Goal: Navigation & Orientation: Understand site structure

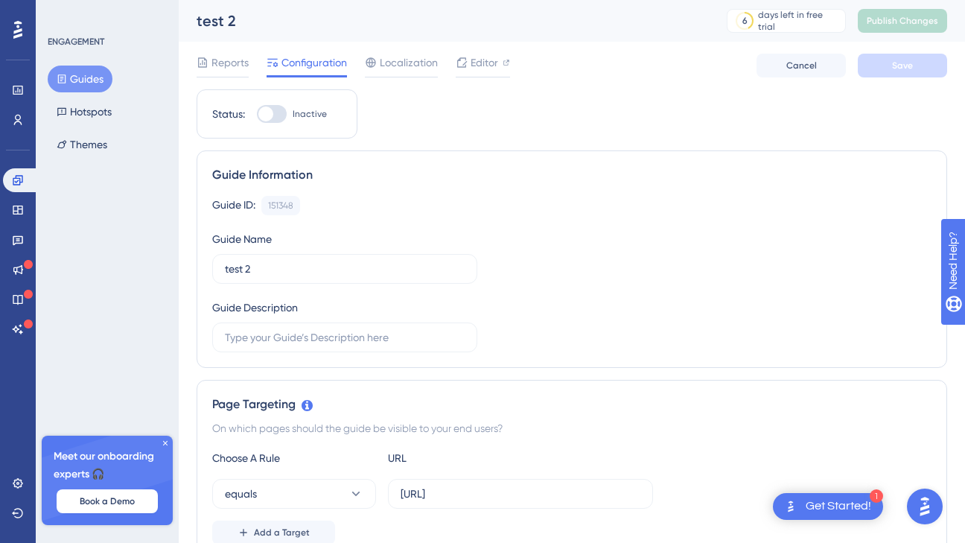
click at [269, 109] on div at bounding box center [265, 113] width 15 height 15
click at [257, 114] on input "Inactive" at bounding box center [256, 114] width 1 height 1
click at [269, 109] on div at bounding box center [272, 114] width 30 height 18
click at [257, 114] on input "Active" at bounding box center [256, 114] width 1 height 1
checkbox input "false"
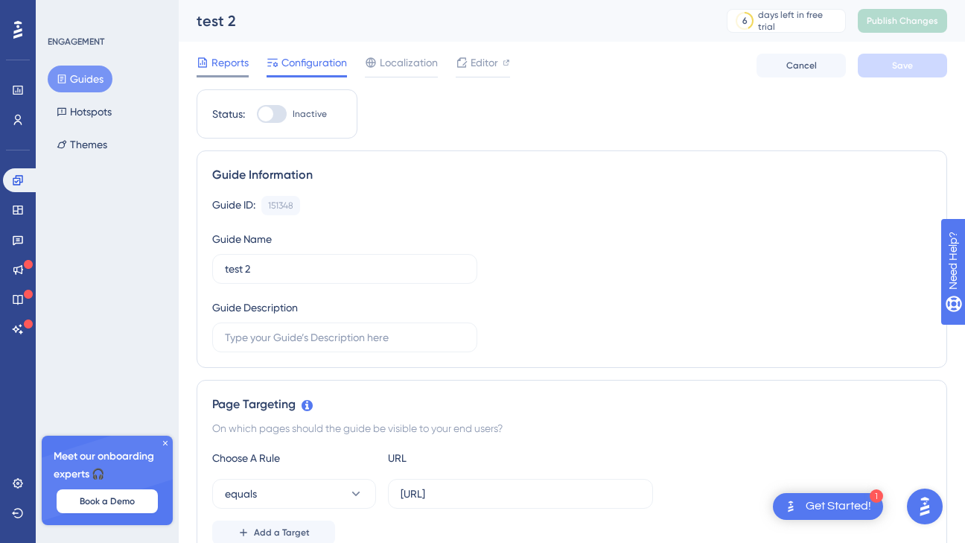
click at [219, 66] on span "Reports" at bounding box center [229, 63] width 37 height 18
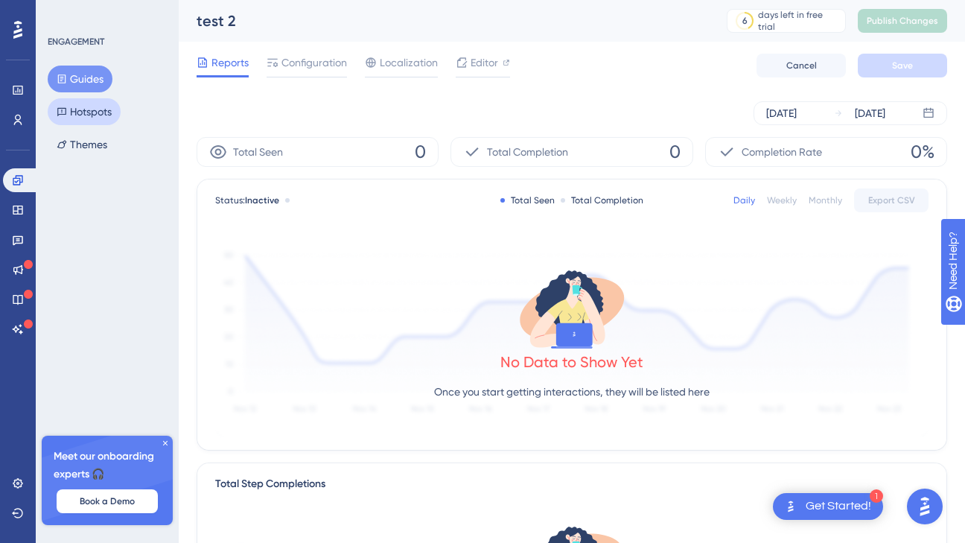
click at [87, 113] on button "Hotspots" at bounding box center [84, 111] width 73 height 27
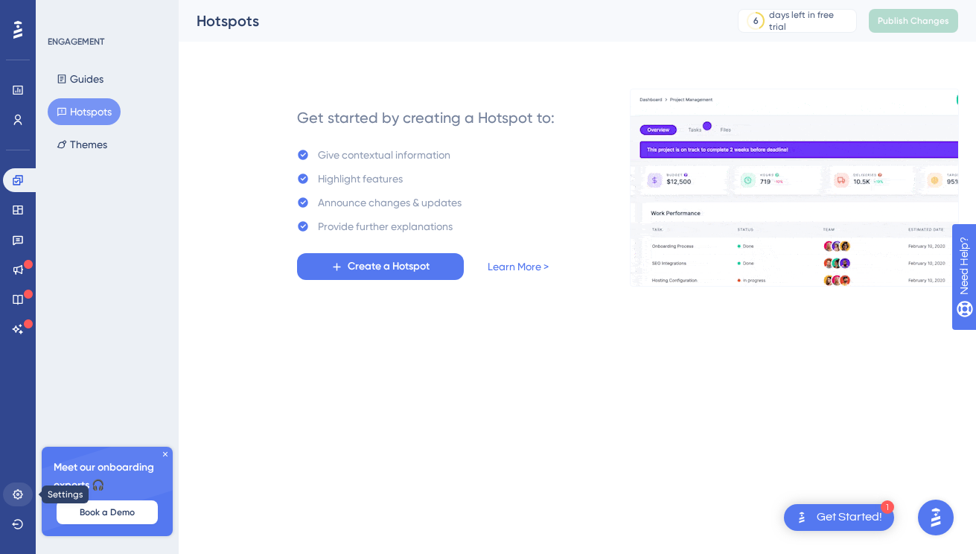
click at [15, 505] on link at bounding box center [18, 495] width 30 height 24
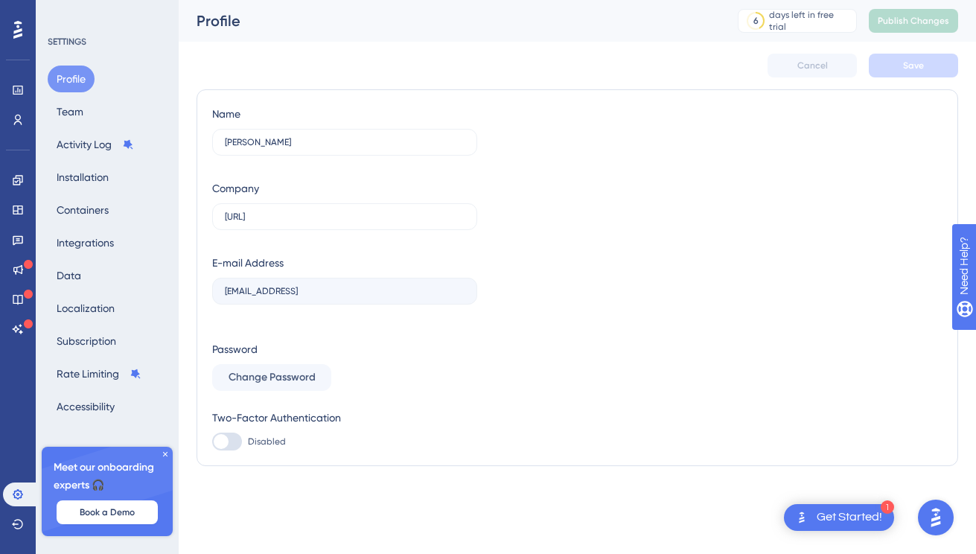
click at [18, 29] on icon at bounding box center [17, 29] width 9 height 19
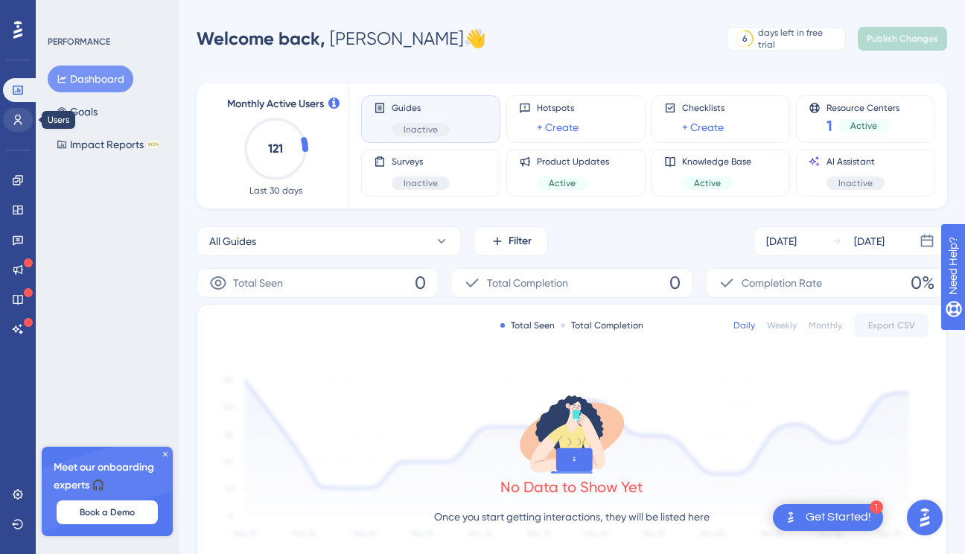
click at [21, 124] on icon at bounding box center [18, 120] width 8 height 10
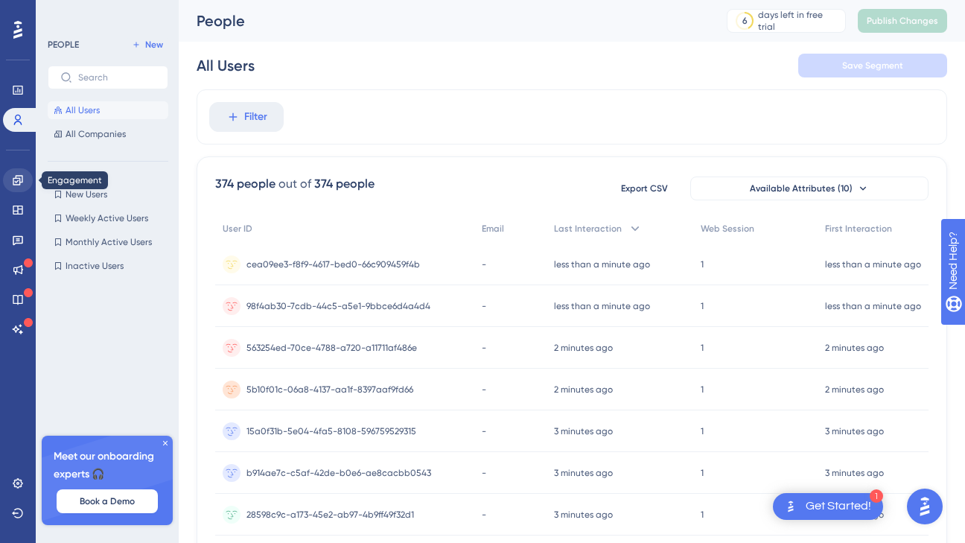
click at [19, 179] on icon at bounding box center [18, 180] width 12 height 12
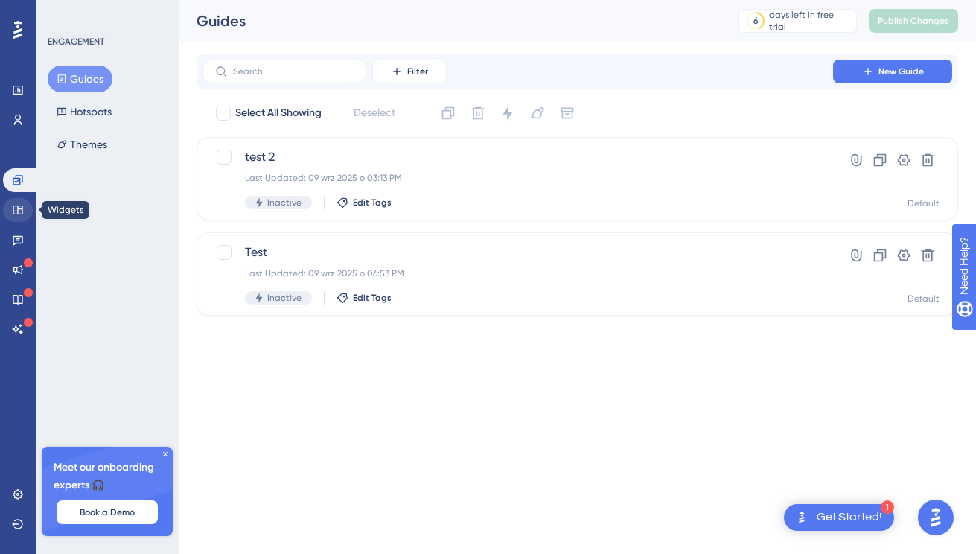
click at [14, 204] on icon at bounding box center [18, 210] width 12 height 12
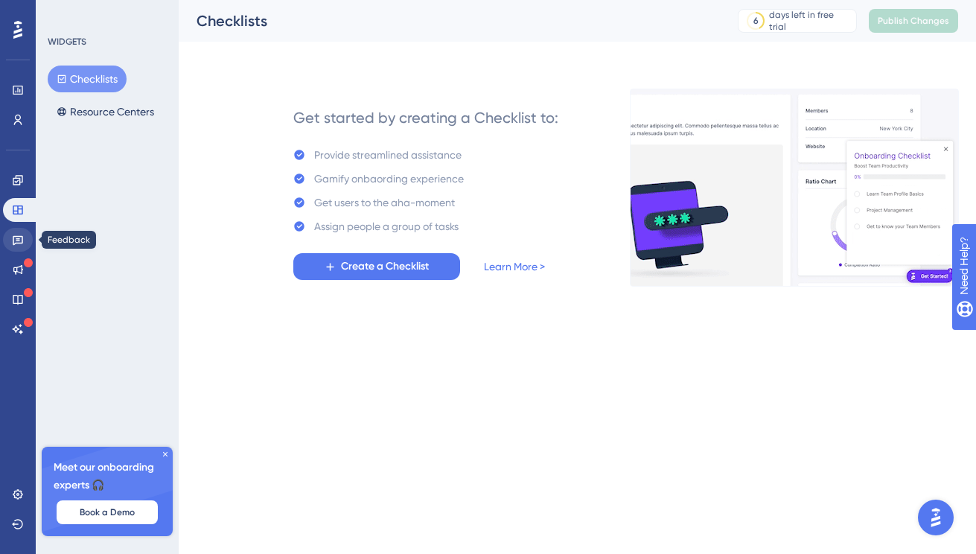
click at [7, 238] on link at bounding box center [18, 240] width 30 height 24
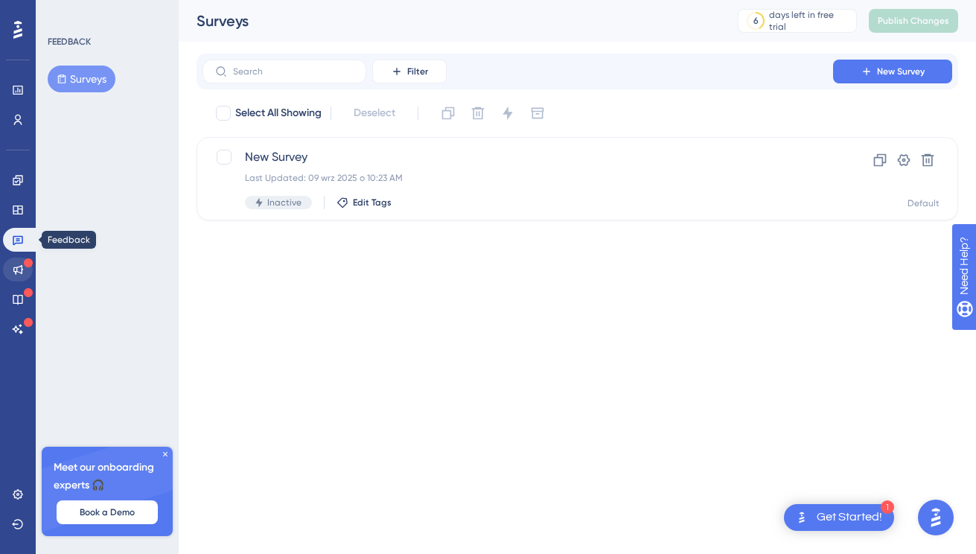
click at [16, 283] on div "Engagement Widgets Feedback Product Updates Knowledge Base AI Assistant" at bounding box center [18, 254] width 30 height 173
click at [15, 270] on icon at bounding box center [18, 270] width 12 height 12
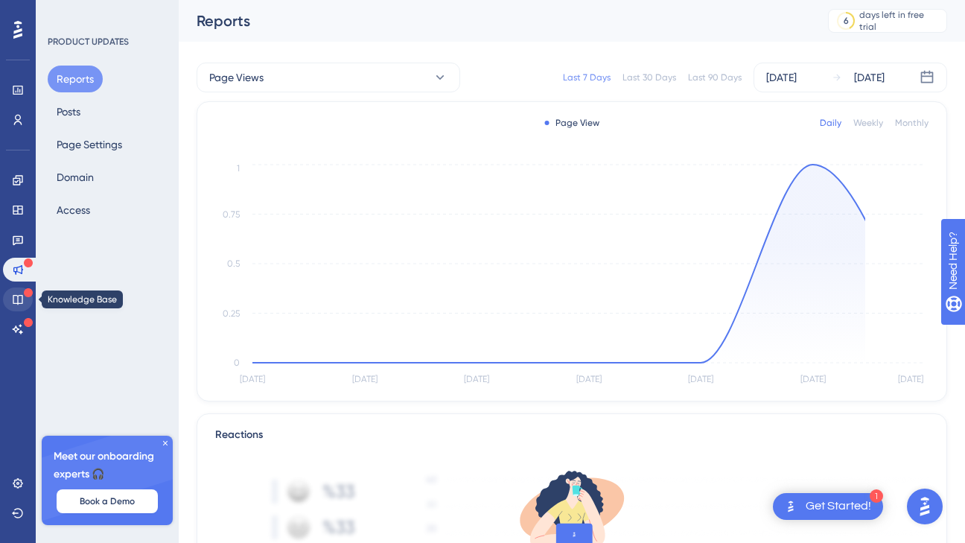
click at [16, 294] on icon at bounding box center [18, 299] width 12 height 12
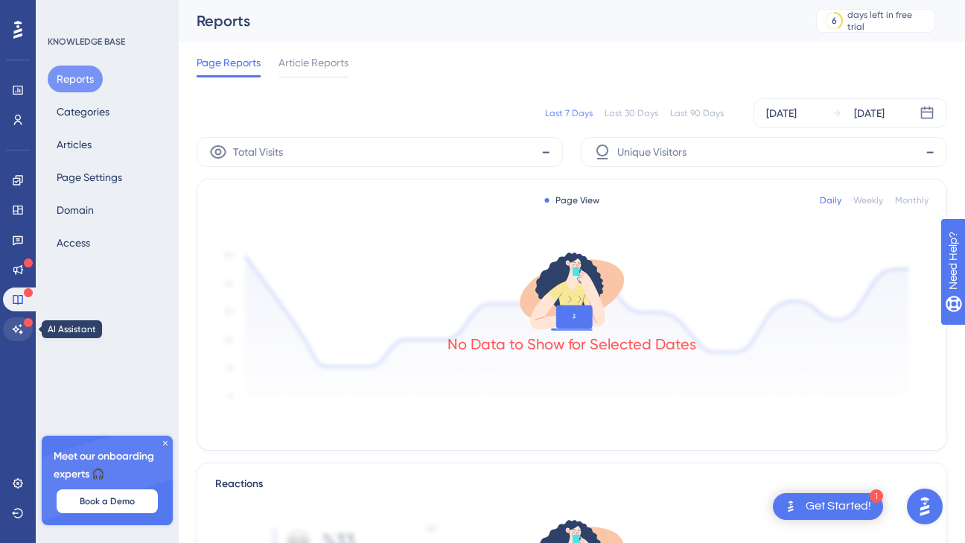
click at [15, 323] on icon at bounding box center [18, 329] width 12 height 12
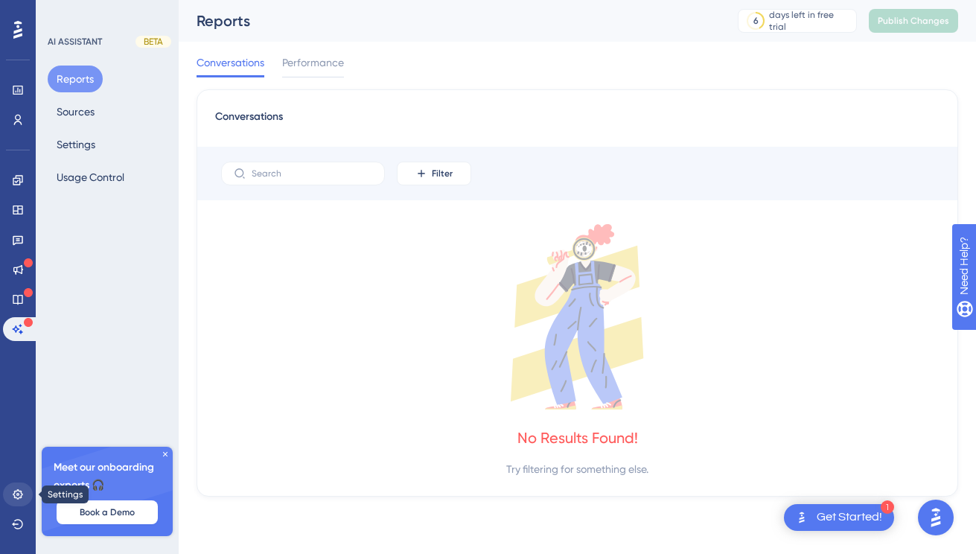
click at [18, 501] on link at bounding box center [18, 495] width 30 height 24
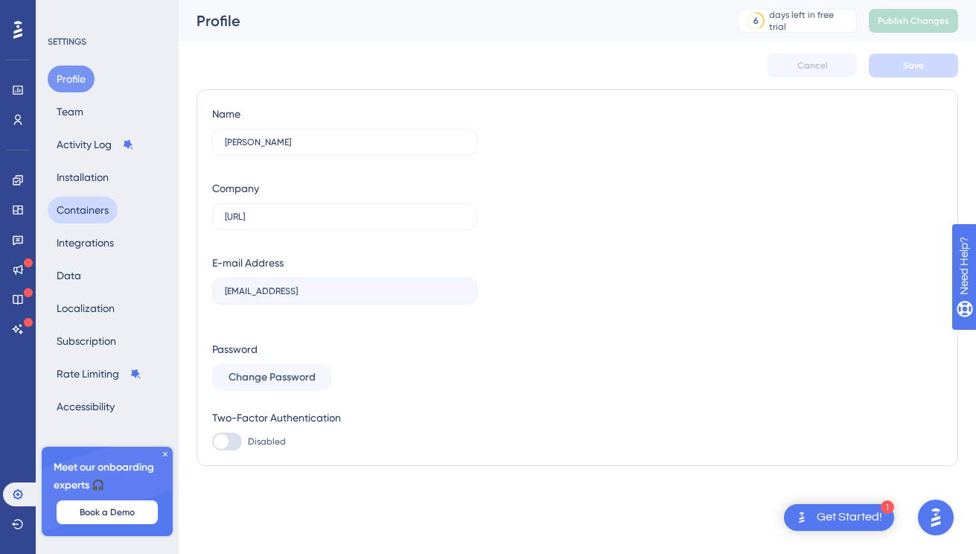
click at [64, 215] on button "Containers" at bounding box center [83, 210] width 70 height 27
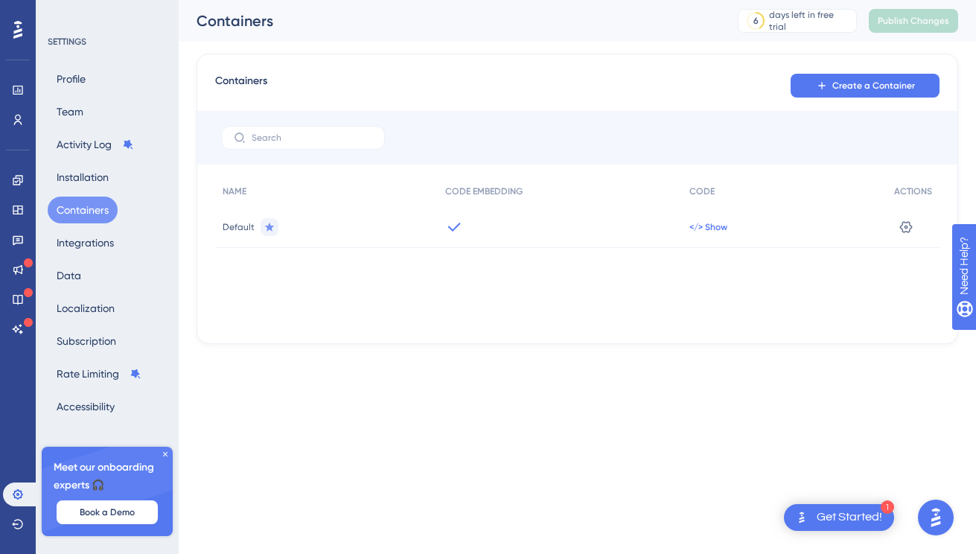
click at [715, 228] on span "</> Show" at bounding box center [709, 227] width 38 height 12
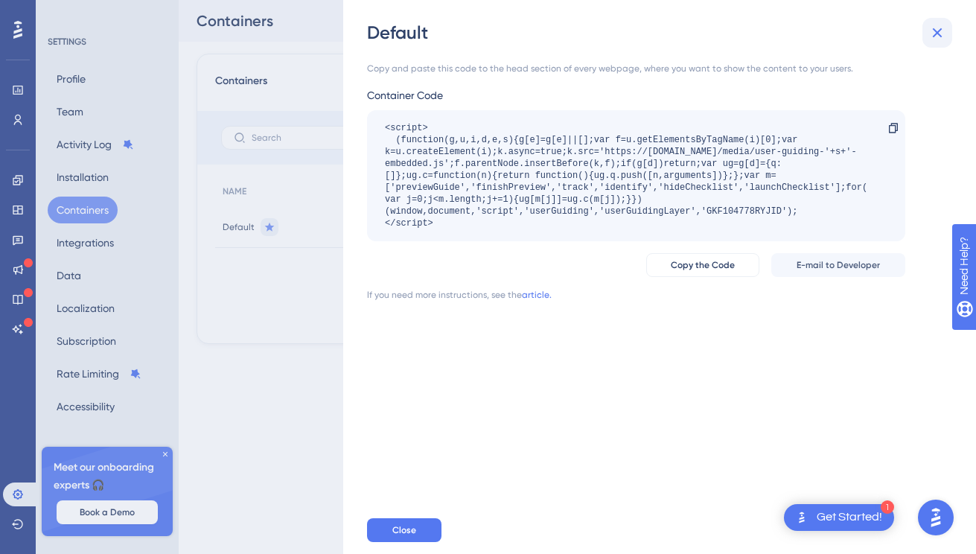
click at [940, 36] on icon at bounding box center [938, 33] width 10 height 10
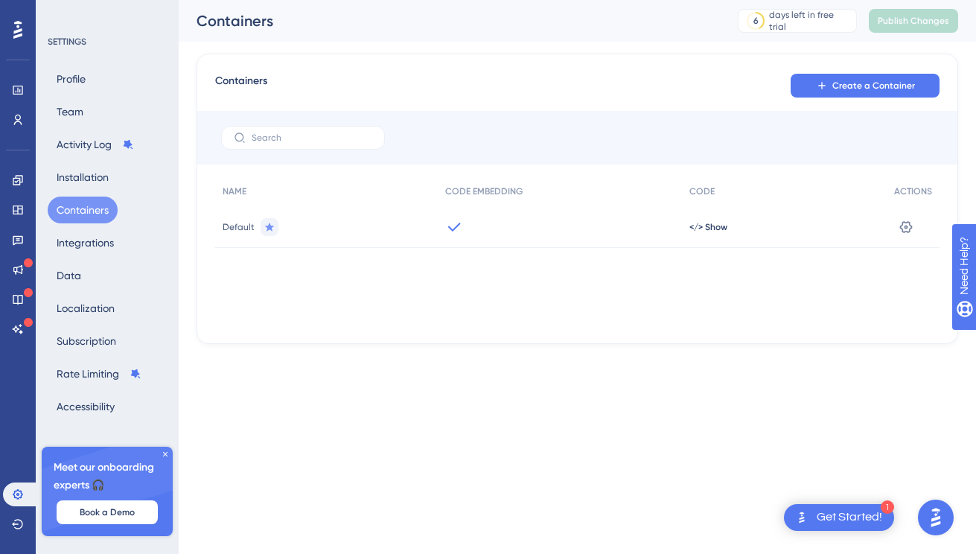
click at [230, 222] on span "Default" at bounding box center [239, 227] width 32 height 12
click at [234, 232] on span "Default" at bounding box center [239, 227] width 32 height 12
click at [902, 222] on icon at bounding box center [906, 227] width 15 height 15
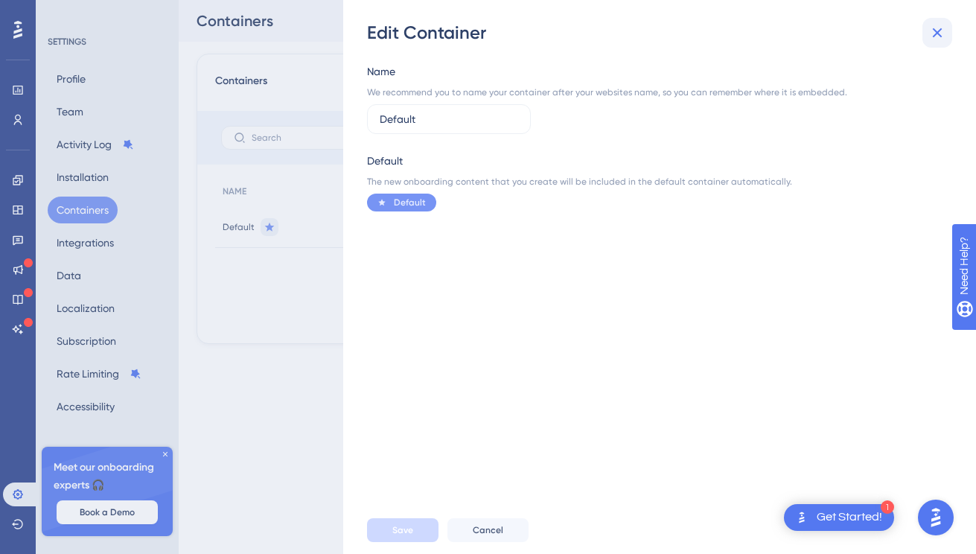
click at [940, 33] on icon at bounding box center [938, 33] width 18 height 18
